Goal: Task Accomplishment & Management: Complete application form

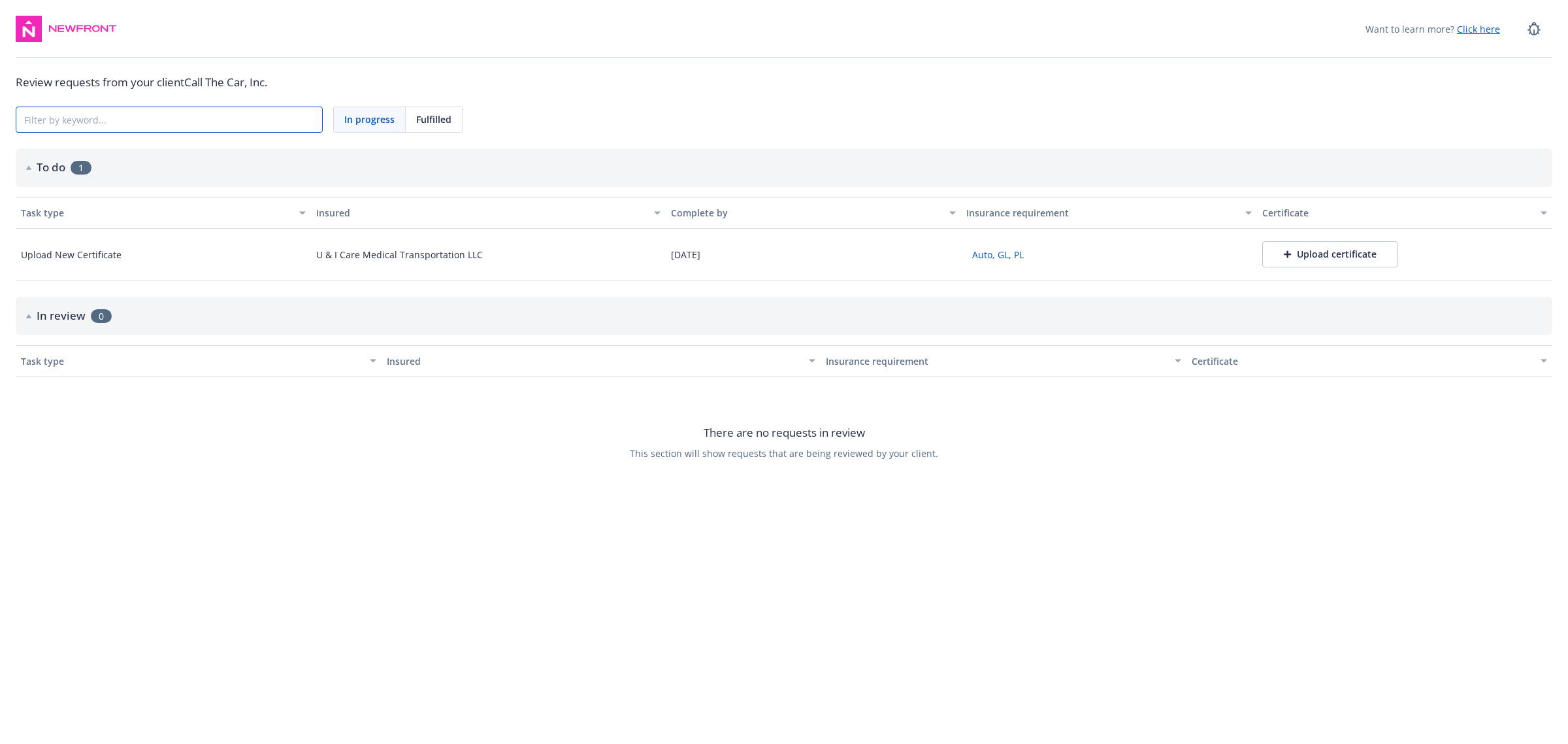
click at [255, 115] on input at bounding box center [169, 119] width 306 height 25
click at [1354, 263] on button "Upload certificate" at bounding box center [1330, 255] width 136 height 26
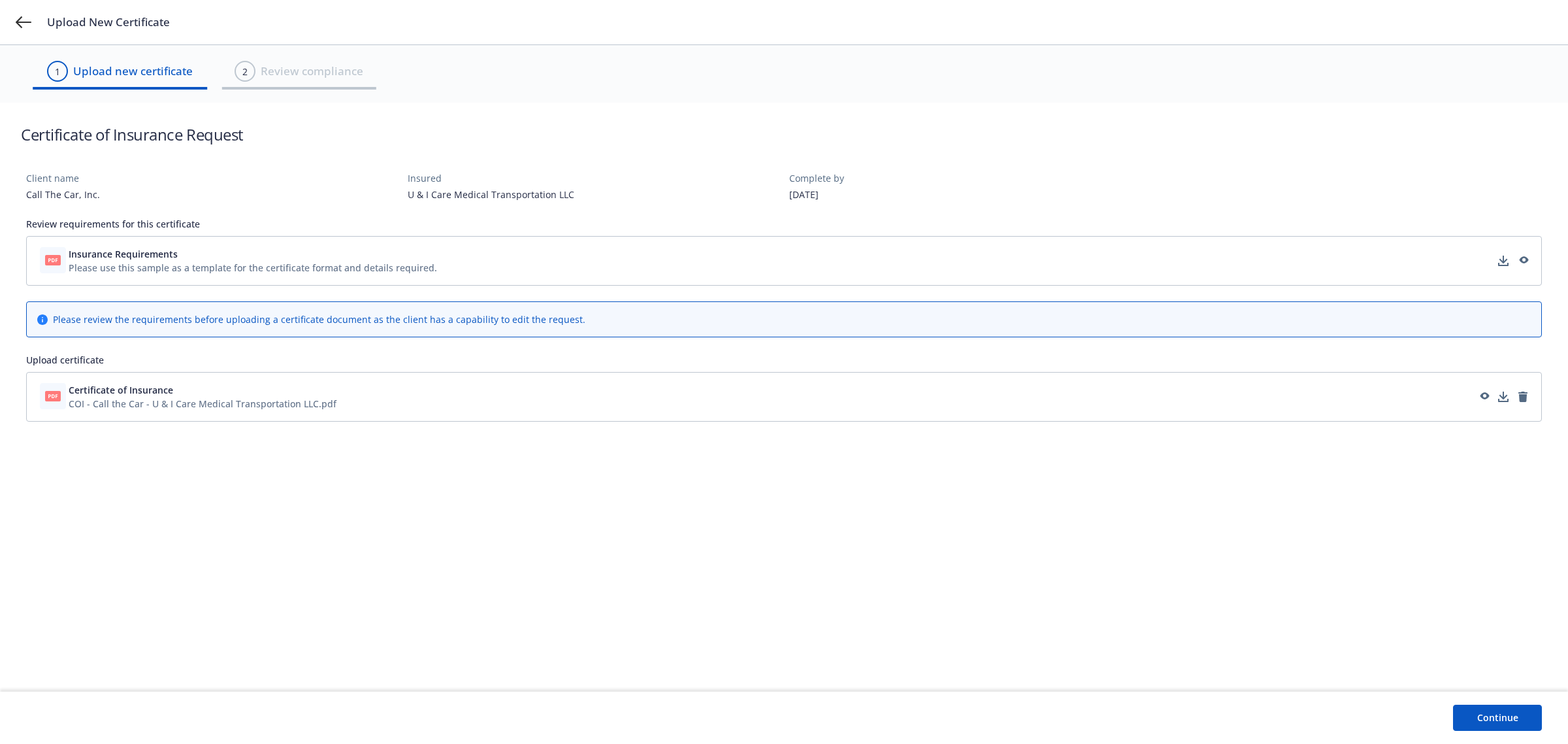
click at [1501, 713] on button "Continue" at bounding box center [1497, 718] width 89 height 26
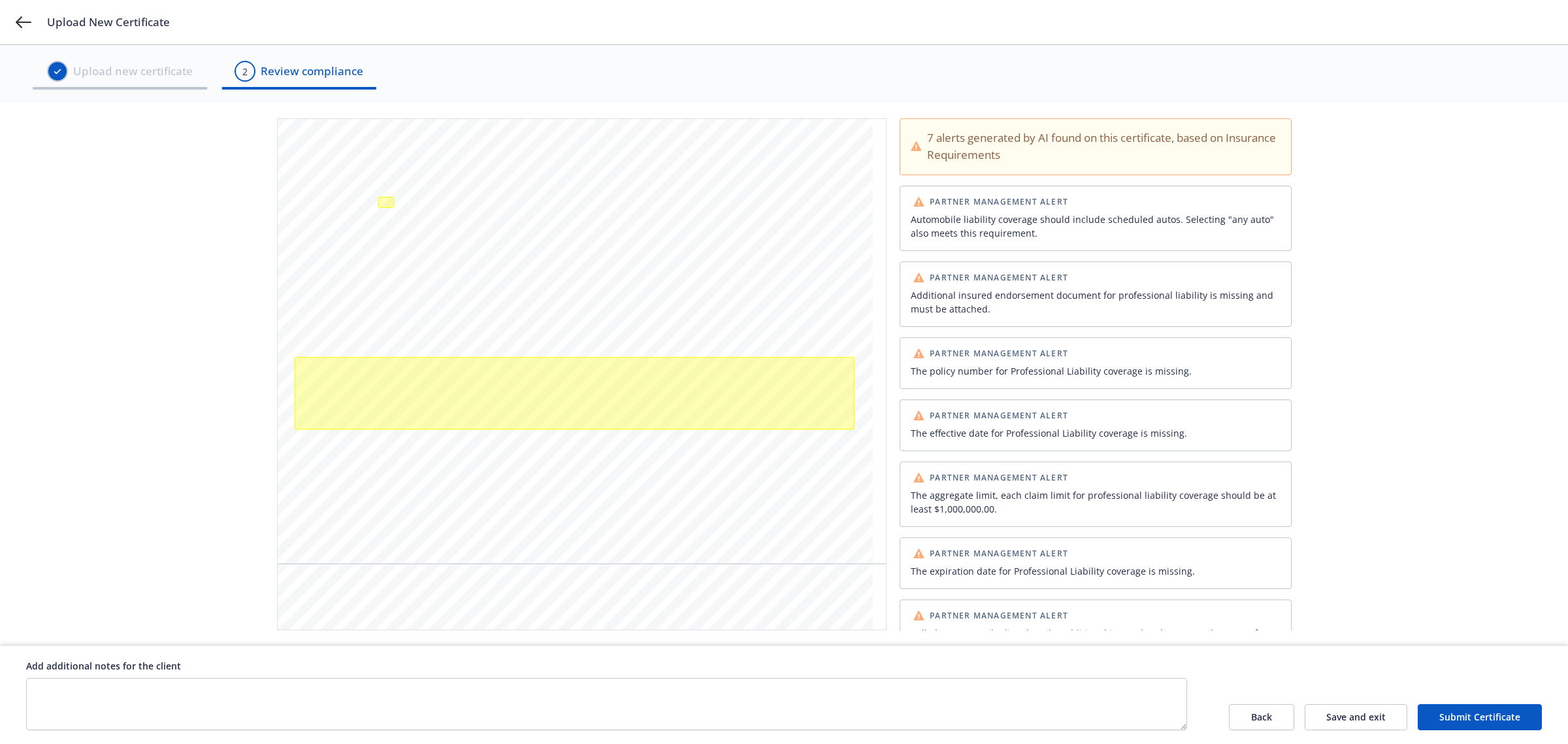
scroll to position [36, 0]
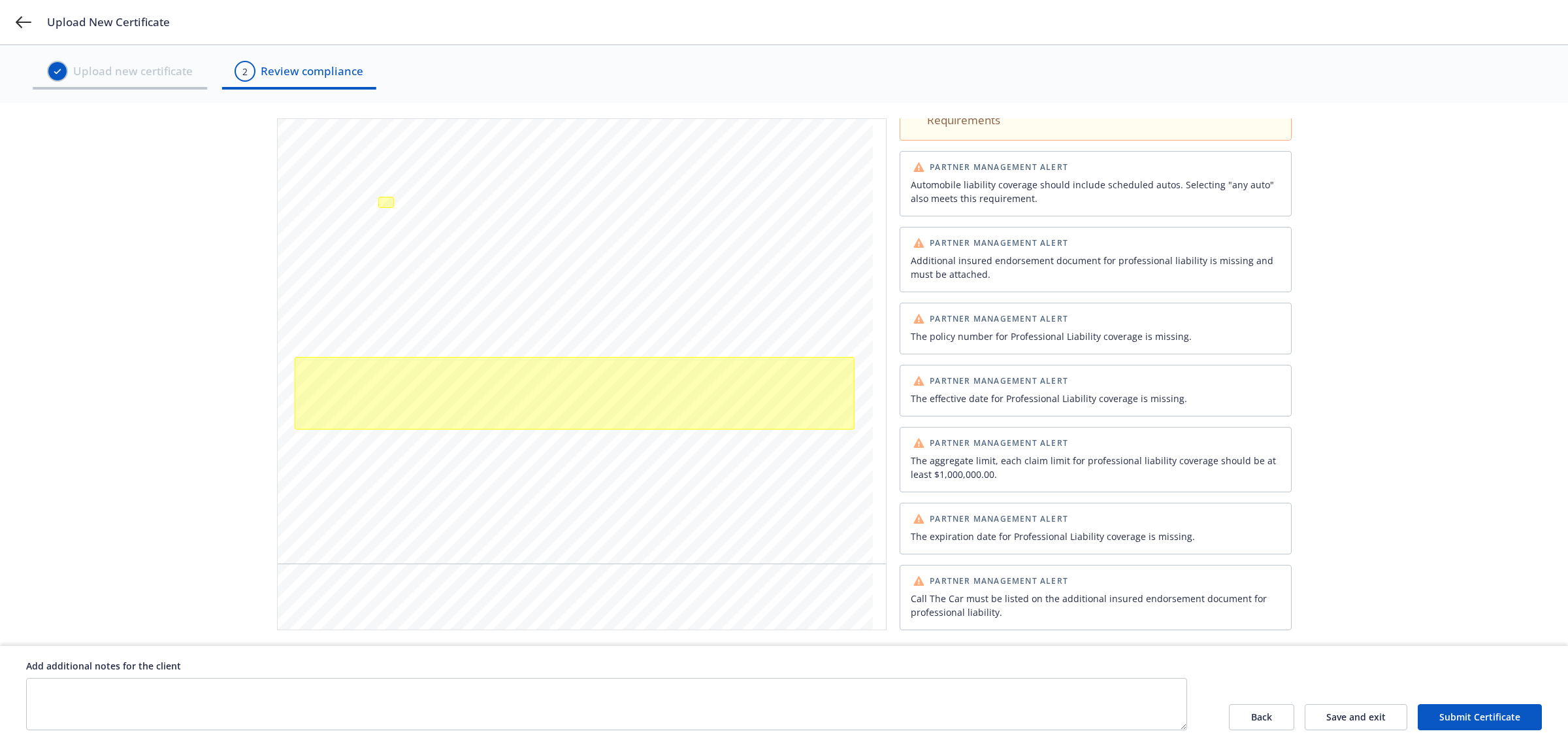
click at [1029, 607] on div "Call The Car must be listed on the additional insured endorsement document for …" at bounding box center [1095, 605] width 370 height 28
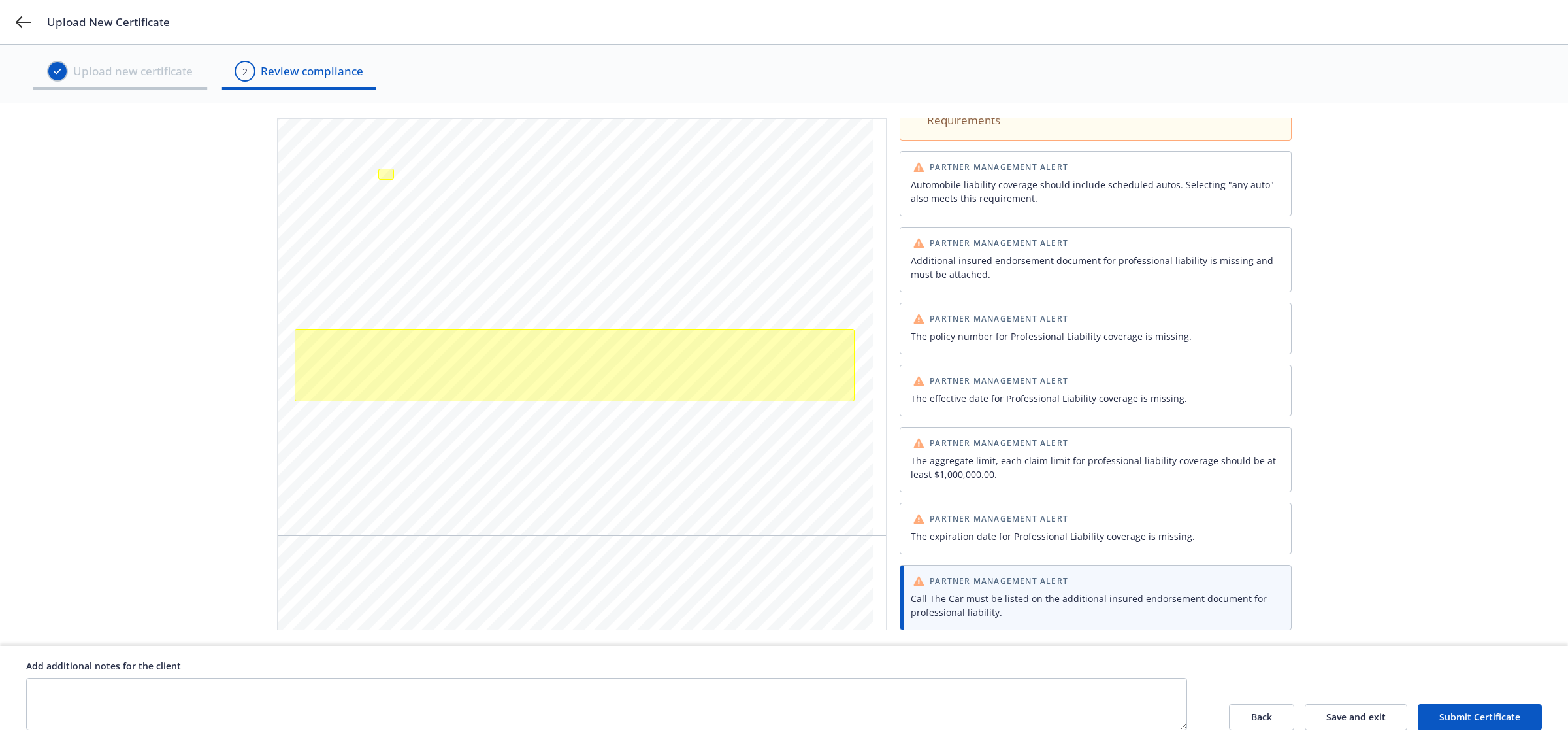
scroll to position [327, 0]
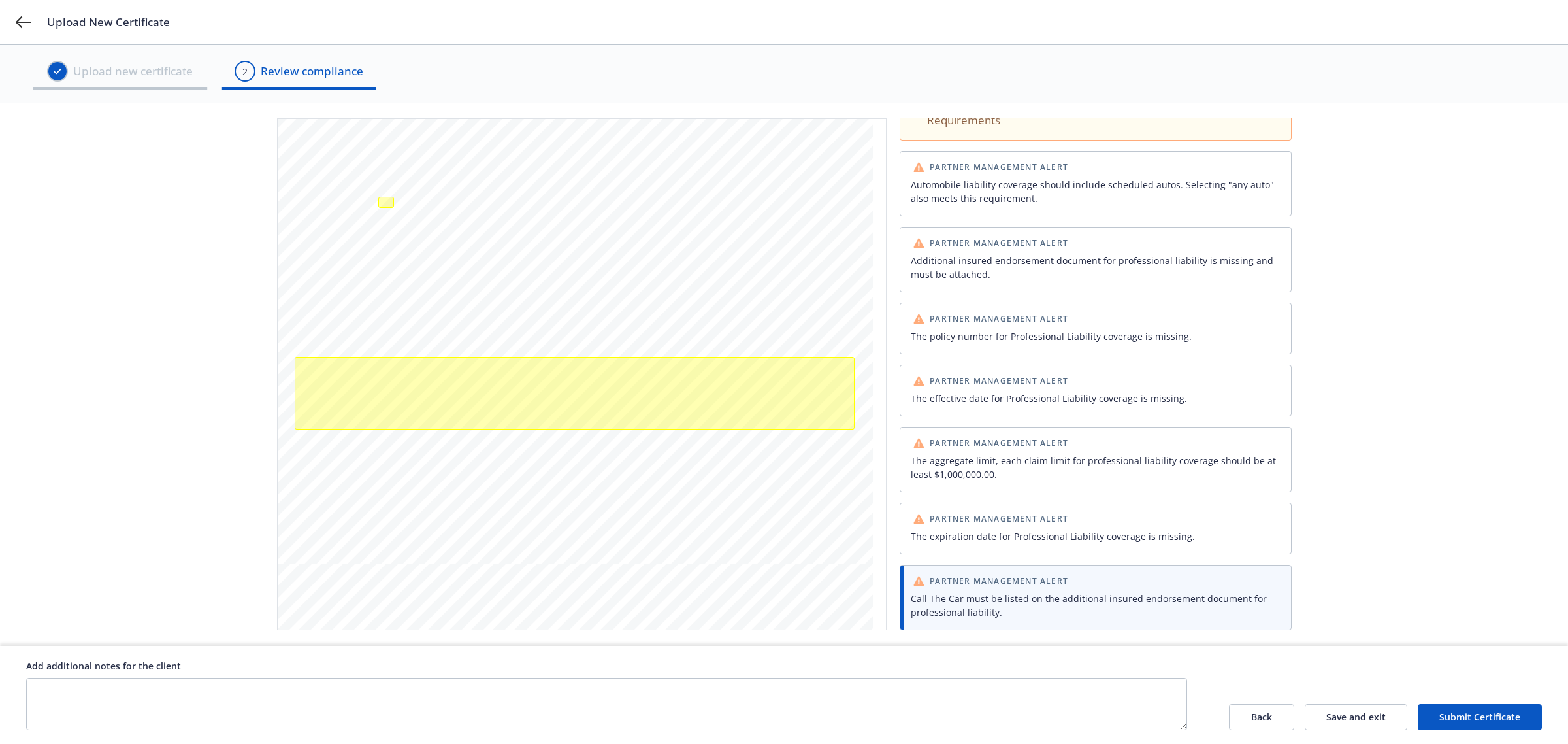
click at [987, 529] on div "The expiration date for Professional Liability coverage is missing." at bounding box center [1095, 536] width 370 height 14
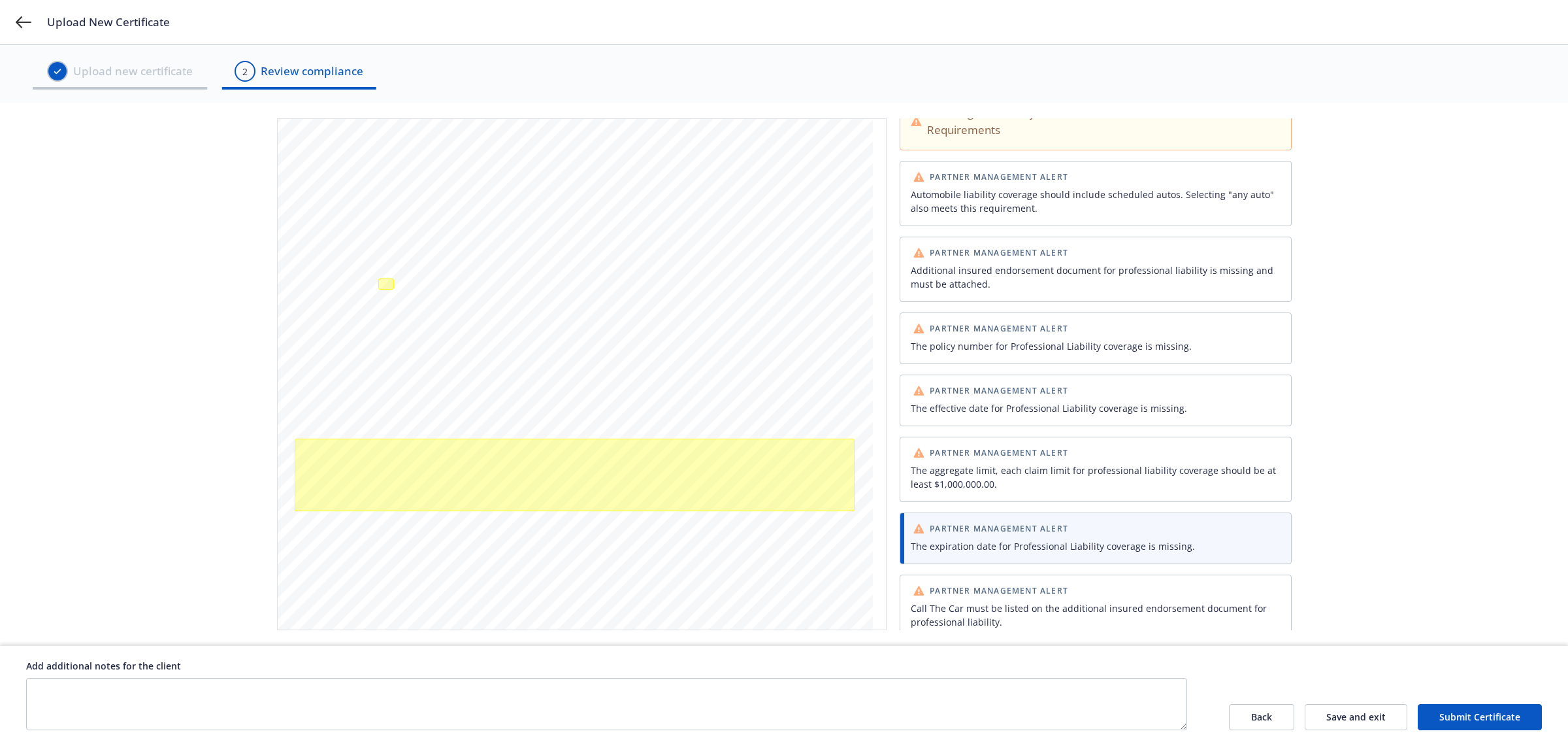
scroll to position [36, 0]
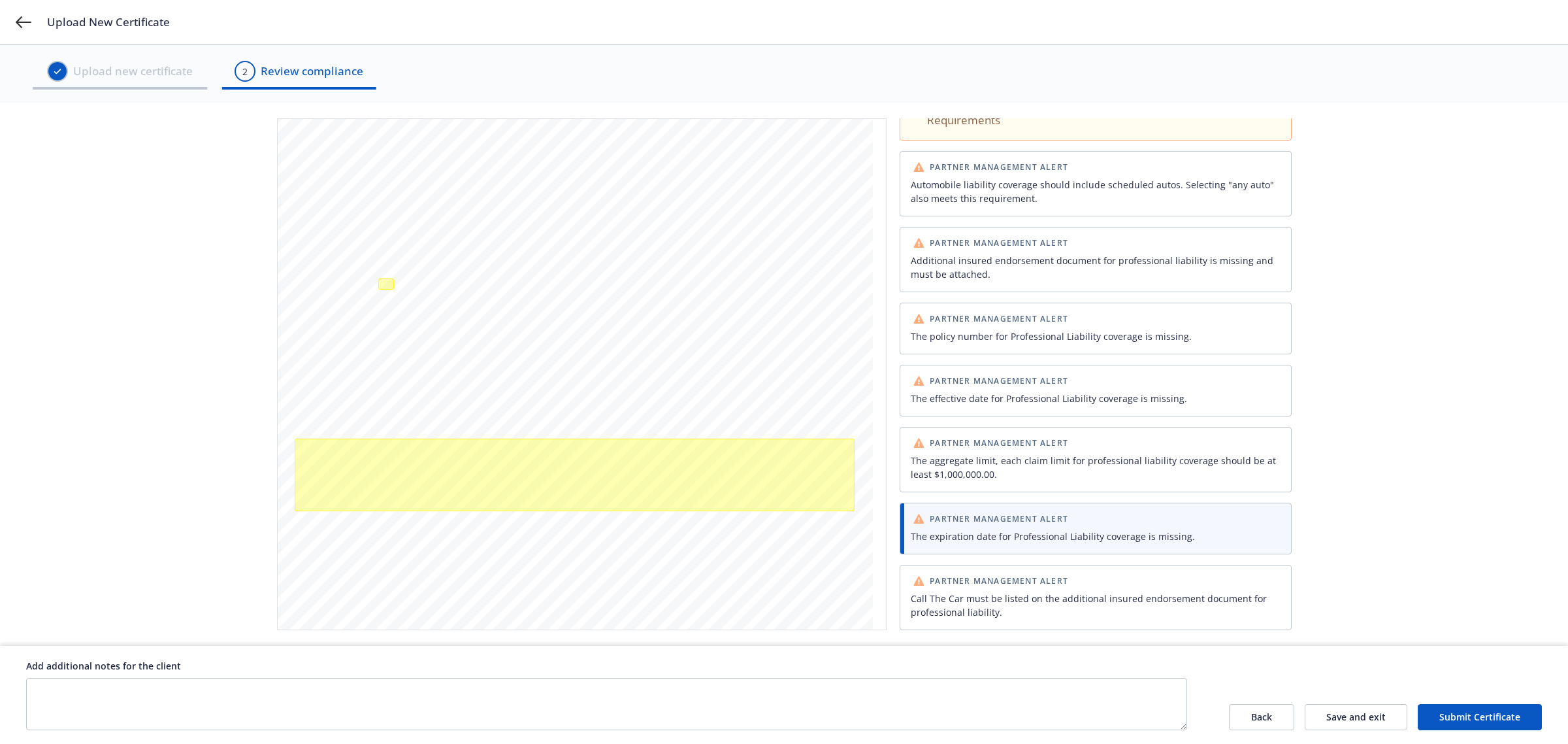
click at [1470, 718] on button "Submit Certificate" at bounding box center [1479, 717] width 124 height 26
